Goal: Task Accomplishment & Management: Manage account settings

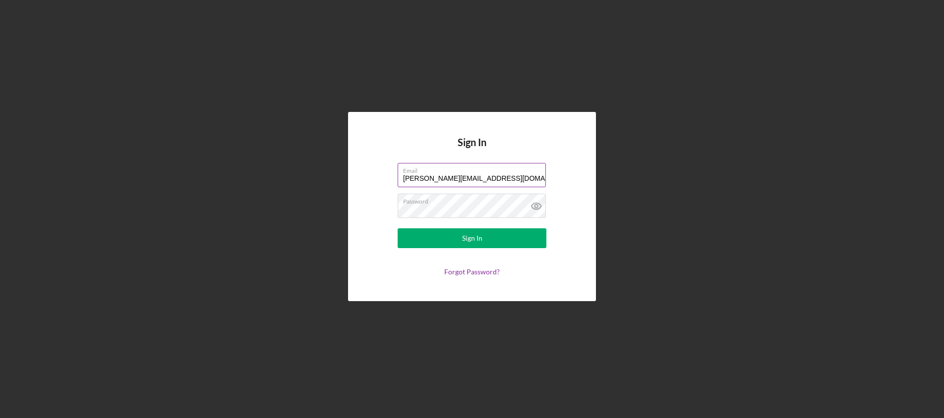
click at [512, 172] on label "Email" at bounding box center [474, 169] width 143 height 11
click at [512, 172] on input "[PERSON_NAME][EMAIL_ADDRESS][DOMAIN_NAME]" at bounding box center [472, 175] width 148 height 24
drag, startPoint x: 522, startPoint y: 177, endPoint x: 299, endPoint y: 169, distance: 223.2
click at [300, 169] on div "Sign In Email [PERSON_NAME][EMAIL_ADDRESS][DOMAIN_NAME] Password Sign In Forgot…" at bounding box center [472, 206] width 934 height 413
type input "[PERSON_NAME][EMAIL_ADDRESS][DOMAIN_NAME]"
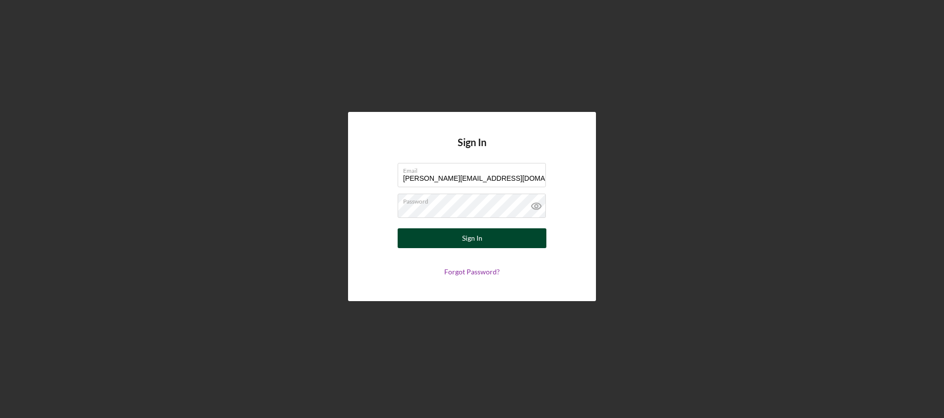
click at [465, 237] on div "Sign In" at bounding box center [472, 239] width 20 height 20
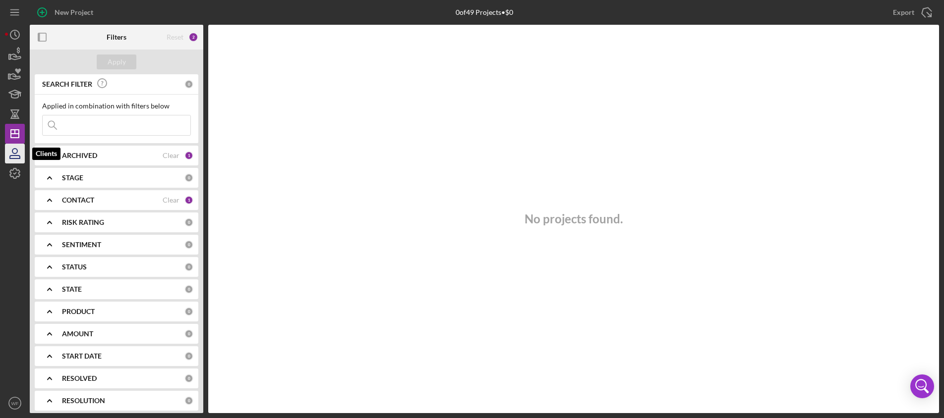
click at [12, 157] on icon "button" at bounding box center [14, 153] width 25 height 25
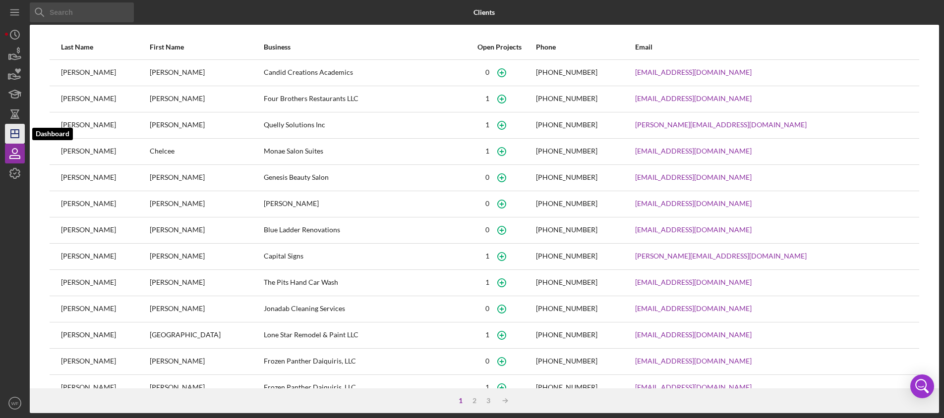
click at [15, 133] on icon "Icon/Dashboard" at bounding box center [14, 133] width 25 height 25
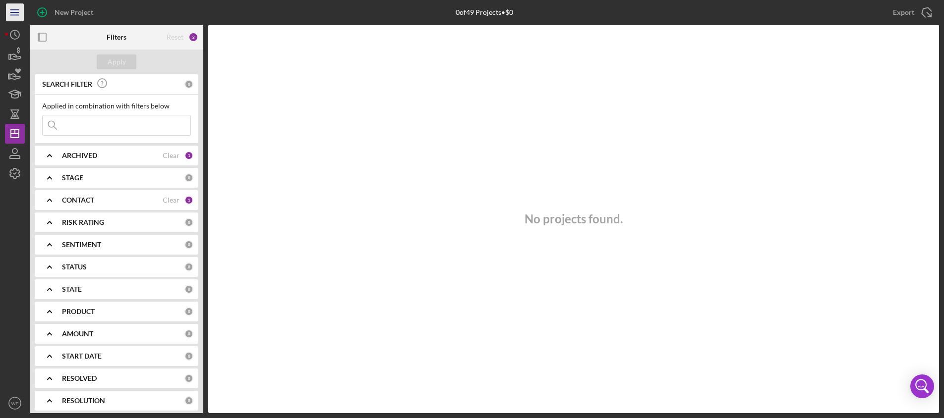
click at [13, 10] on icon "Icon/Menu" at bounding box center [15, 12] width 22 height 22
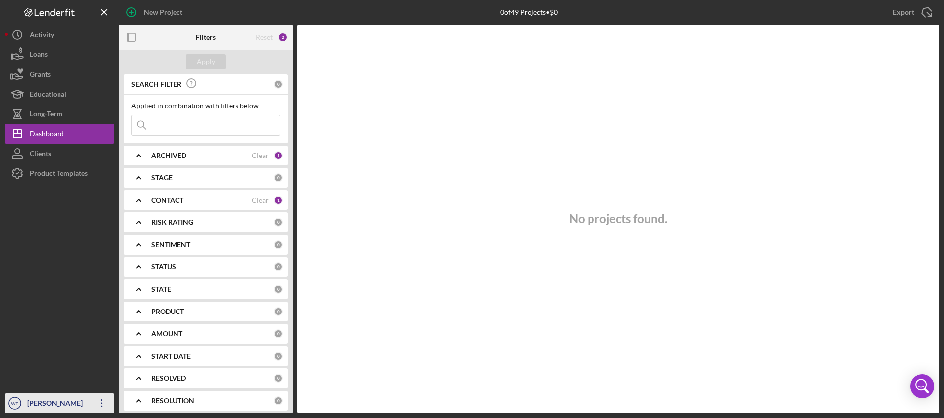
click at [98, 403] on icon "Icon/Overflow" at bounding box center [101, 403] width 25 height 25
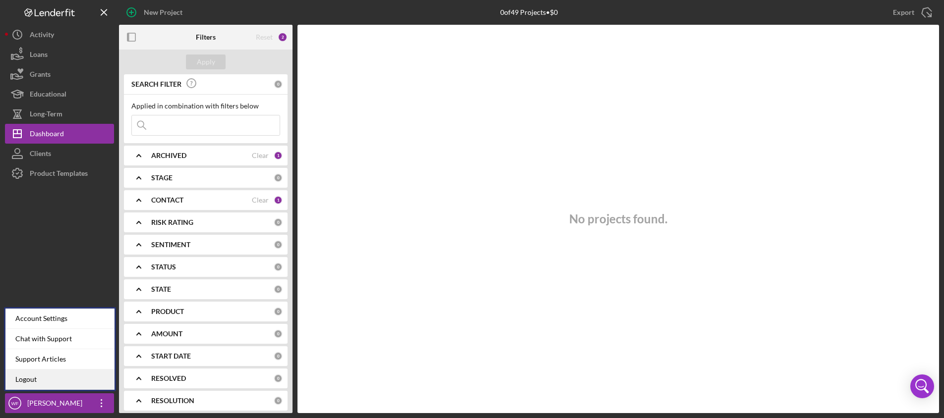
click at [23, 378] on link "Logout" at bounding box center [59, 380] width 109 height 20
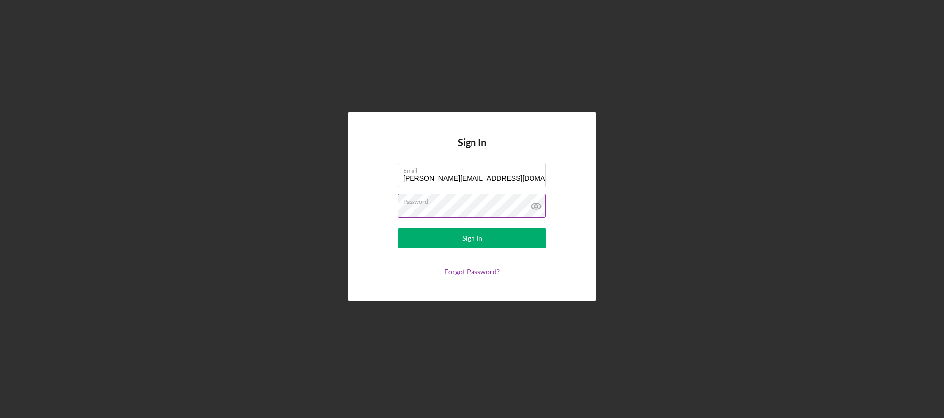
click at [537, 205] on icon at bounding box center [535, 206] width 3 height 3
click at [697, 108] on div "Sign In Email [PERSON_NAME][EMAIL_ADDRESS][DOMAIN_NAME] Password Sign In Forgot…" at bounding box center [472, 206] width 934 height 413
